Goal: Check status: Check status

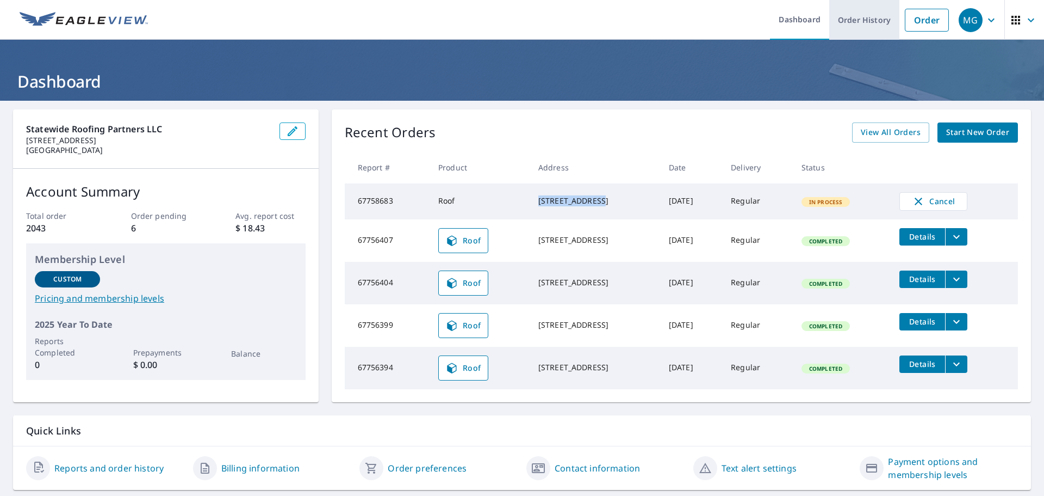
click at [852, 22] on link "Order History" at bounding box center [865, 20] width 70 height 40
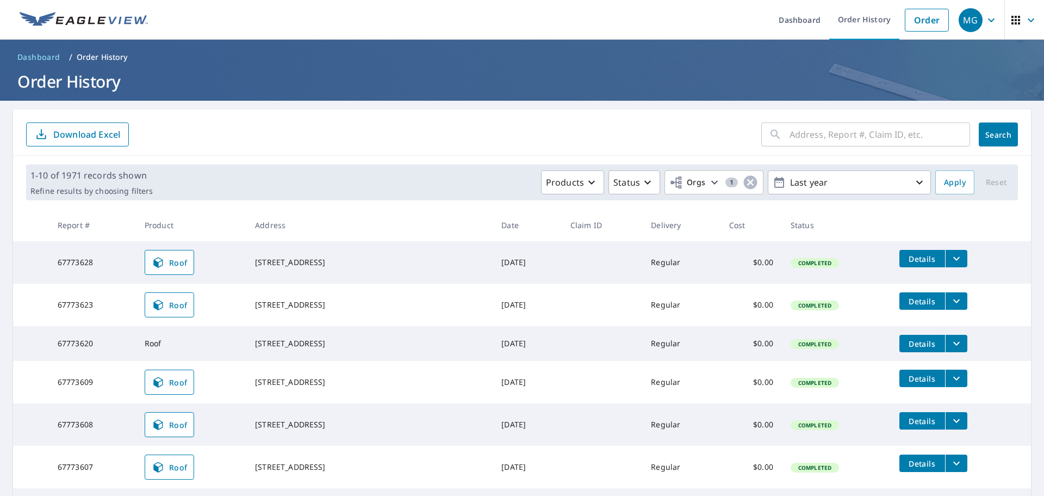
click at [329, 214] on th "Address" at bounding box center [369, 225] width 246 height 32
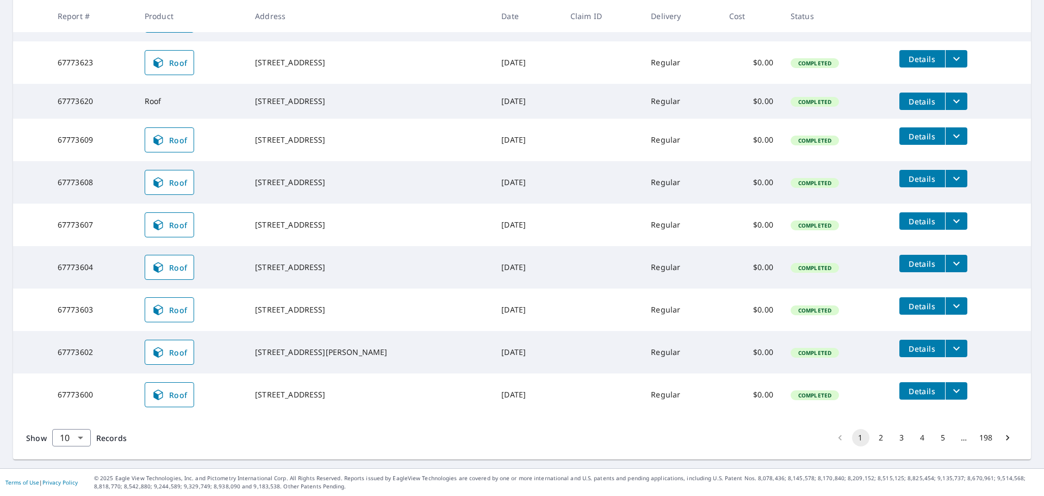
scroll to position [246, 0]
click at [874, 440] on button "2" at bounding box center [881, 437] width 17 height 17
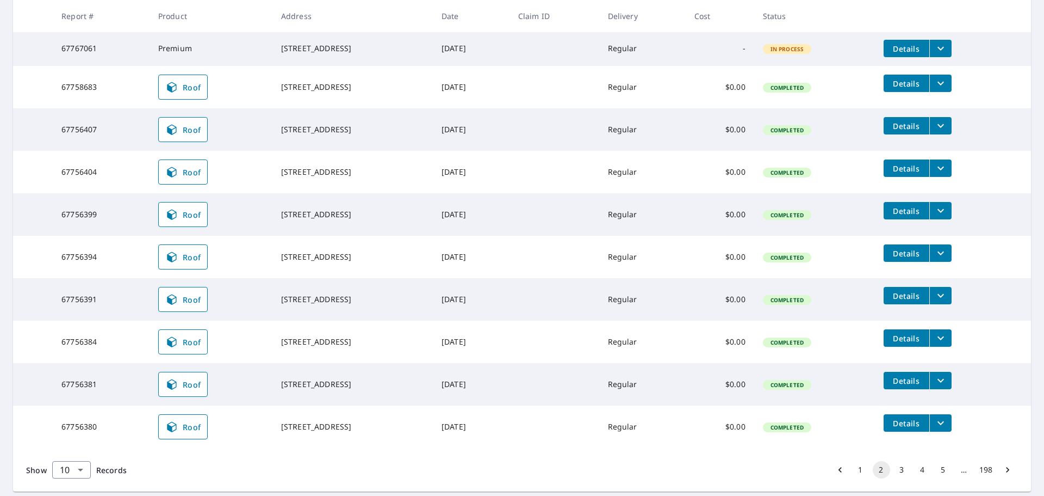
scroll to position [218, 0]
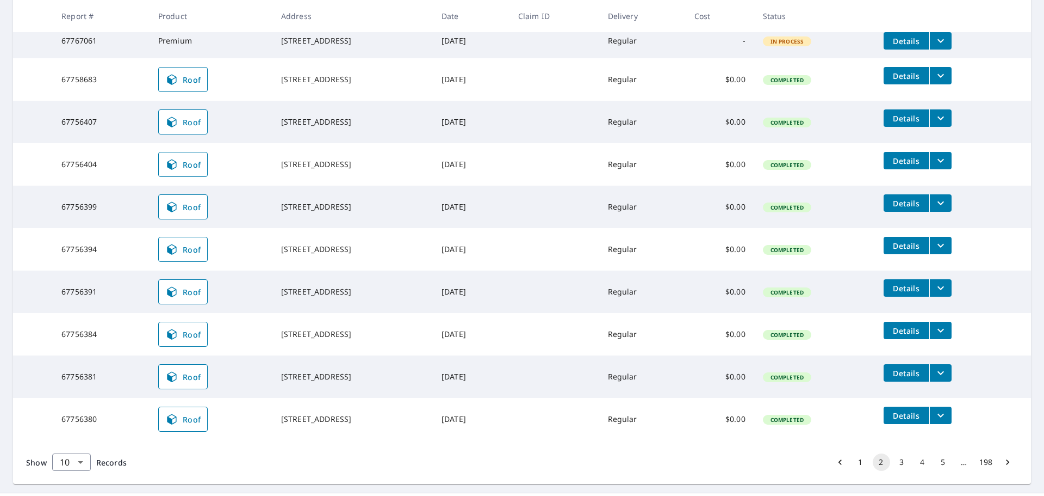
click at [325, 246] on div "[STREET_ADDRESS]" at bounding box center [352, 249] width 143 height 11
click at [318, 270] on td "[STREET_ADDRESS]" at bounding box center [353, 249] width 160 height 42
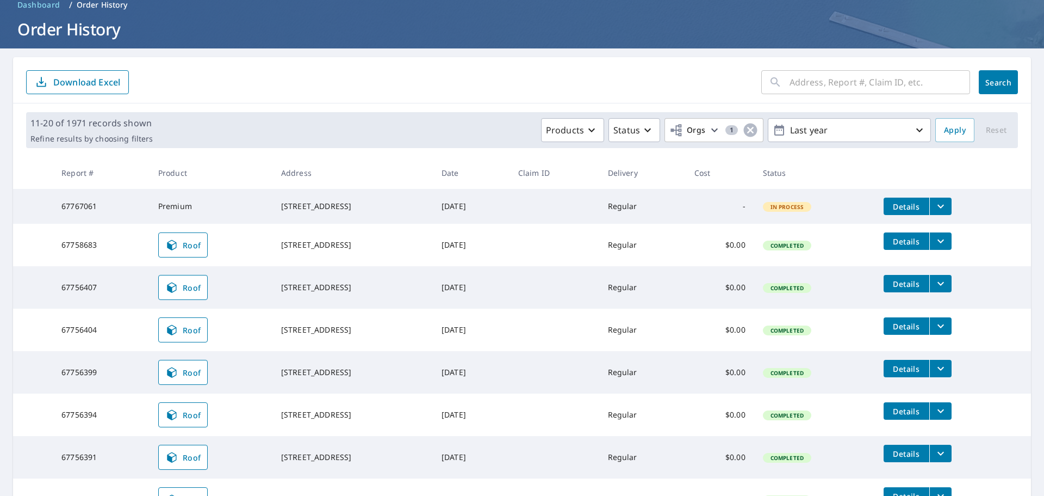
scroll to position [0, 0]
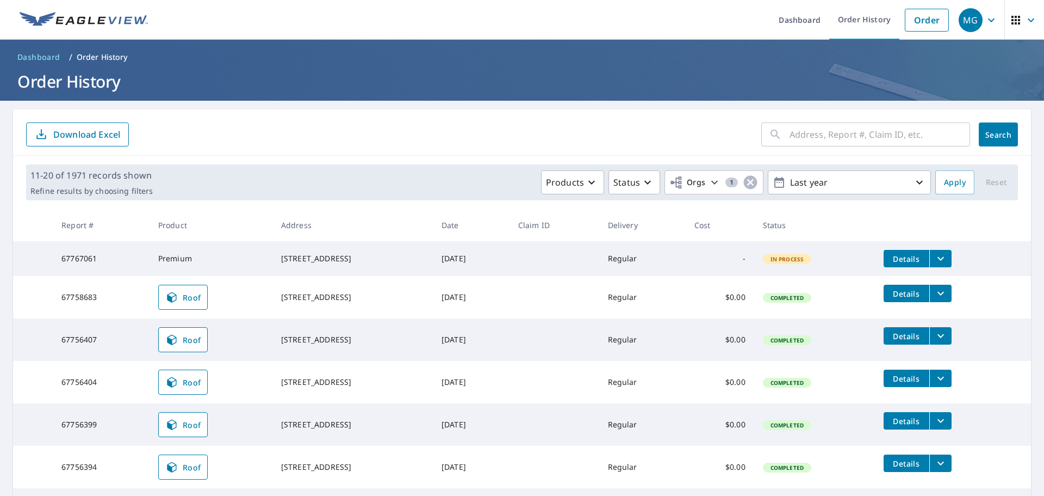
click at [808, 130] on input "text" at bounding box center [880, 134] width 181 height 30
type input "6355"
click button "Search" at bounding box center [998, 134] width 39 height 24
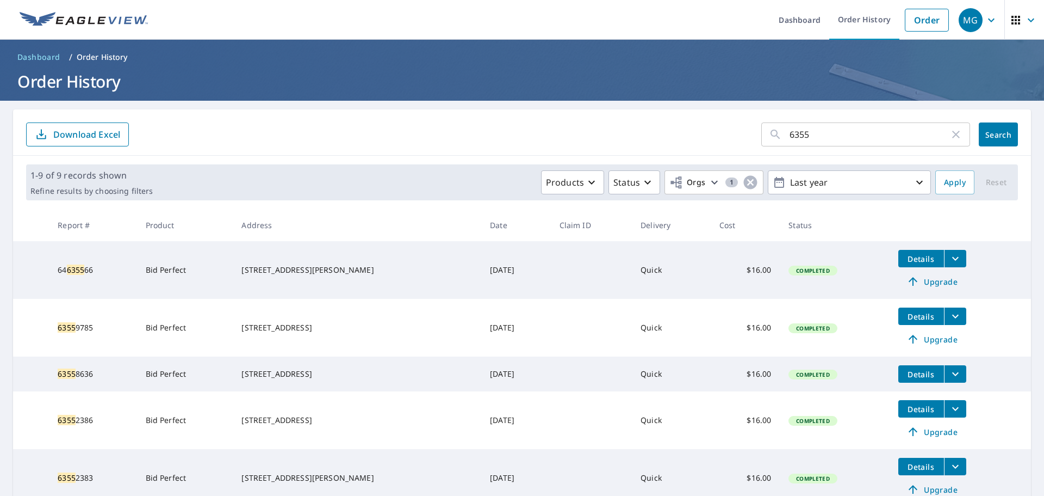
click at [826, 137] on input "6355" at bounding box center [870, 134] width 160 height 30
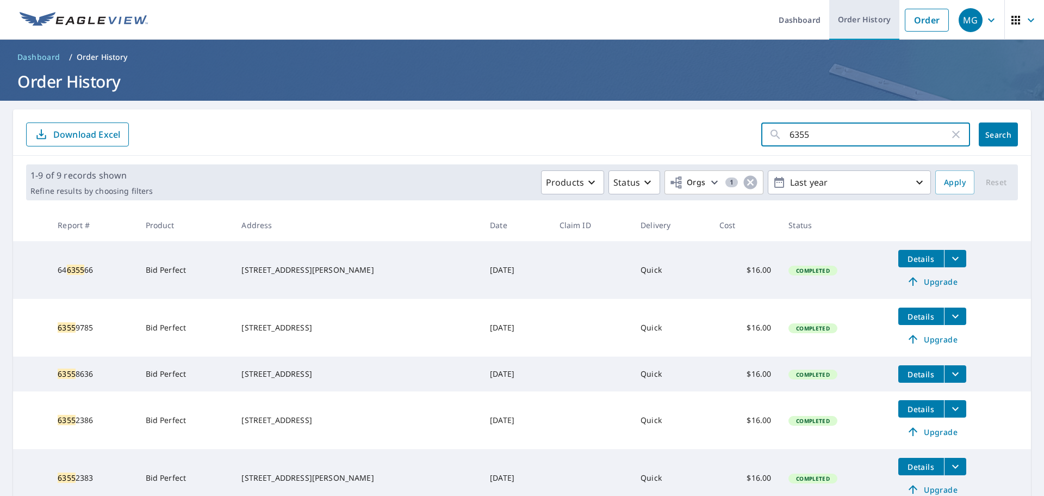
click at [873, 17] on link "Order History" at bounding box center [865, 20] width 70 height 40
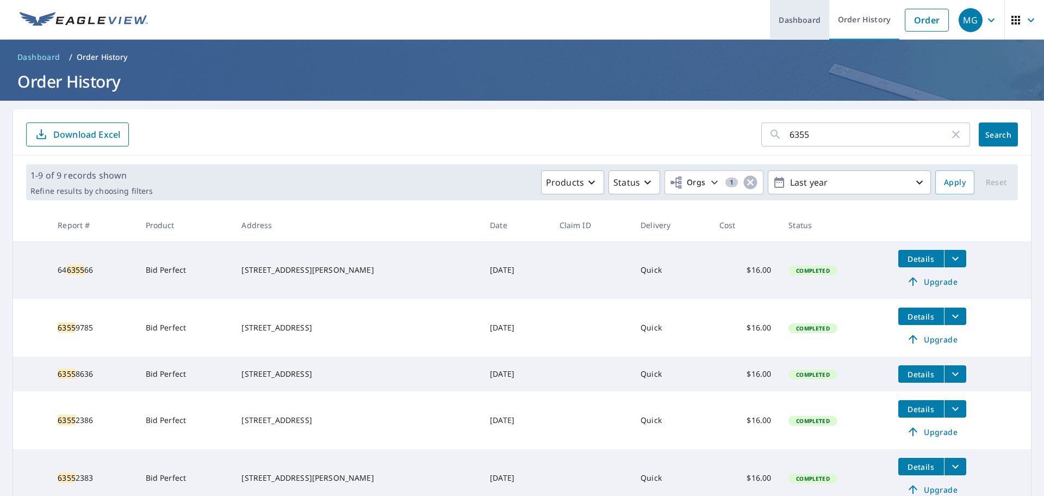
click at [798, 25] on link "Dashboard" at bounding box center [799, 20] width 59 height 40
